Goal: Check status

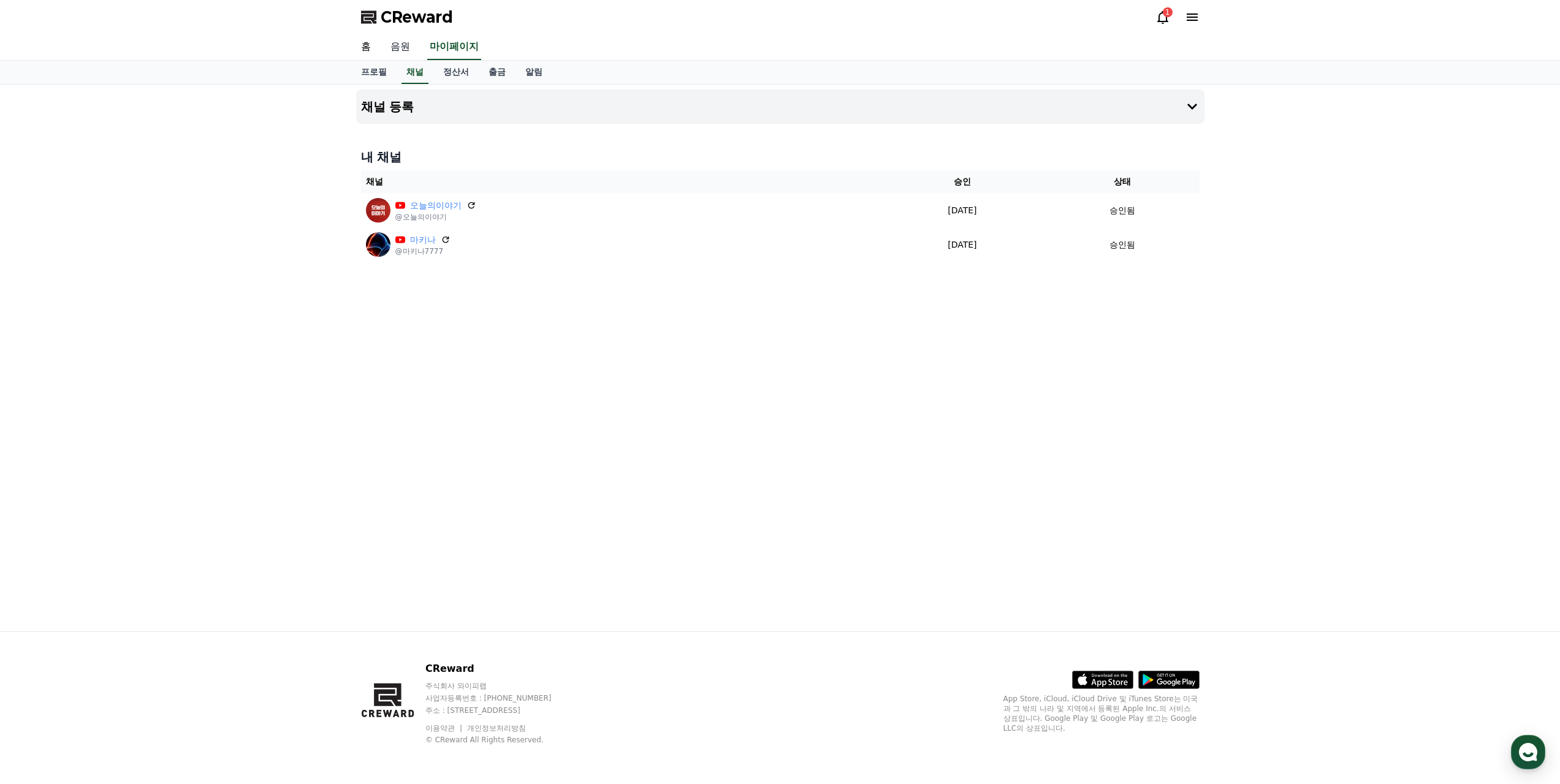
click at [405, 40] on link "음원" at bounding box center [400, 46] width 39 height 25
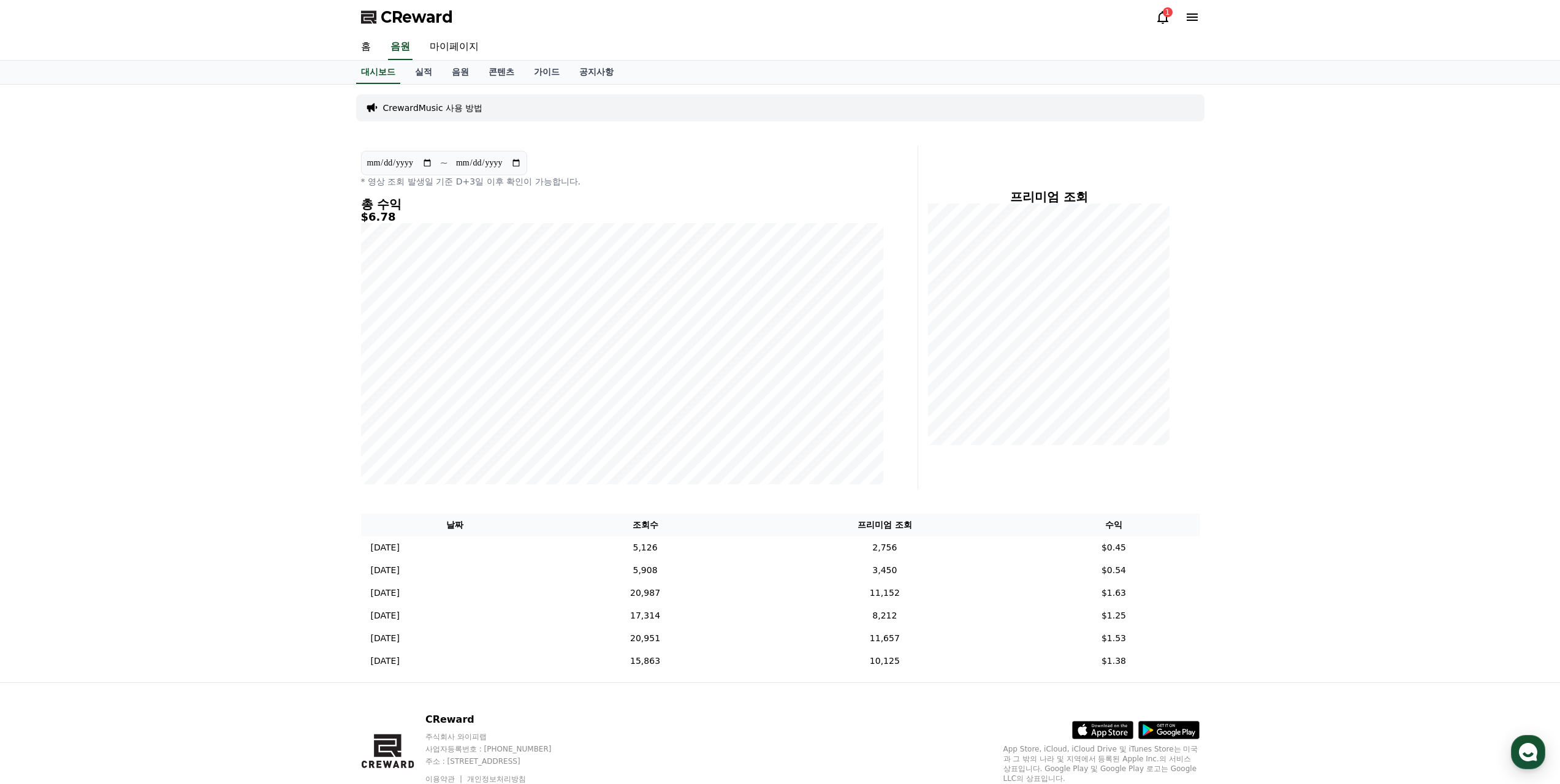
click at [1163, 17] on icon at bounding box center [1163, 17] width 15 height 15
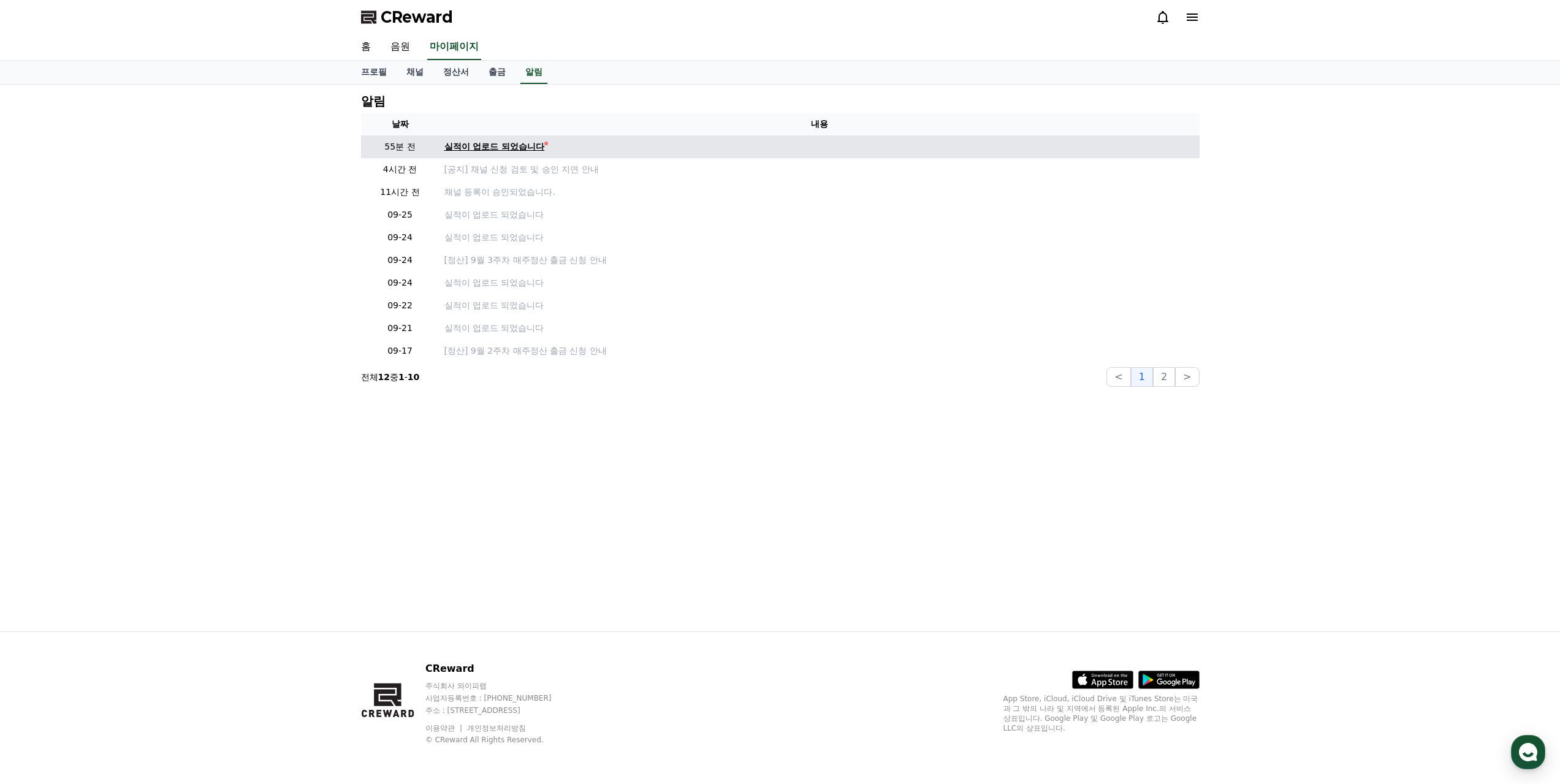
click at [549, 151] on link "실적이 업로드 되었습니다" at bounding box center [819, 147] width 750 height 13
